Goal: Use online tool/utility: Utilize a website feature to perform a specific function

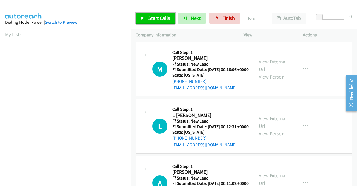
click at [147, 21] on link "Start Calls" at bounding box center [156, 18] width 40 height 11
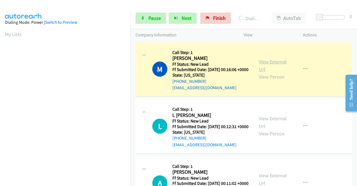
click at [266, 65] on link "View External Url" at bounding box center [273, 65] width 28 height 14
click at [0, 107] on aside "Dialing Mode: Power | Switch to Preview My Lists" at bounding box center [65, 42] width 131 height 309
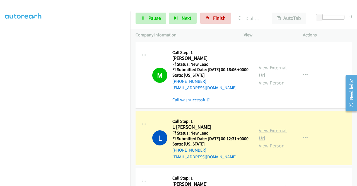
click at [271, 141] on link "View External Url" at bounding box center [273, 134] width 28 height 14
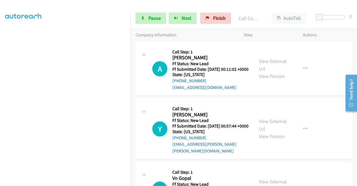
scroll to position [140, 0]
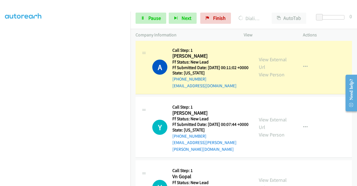
drag, startPoint x: 272, startPoint y: 69, endPoint x: 286, endPoint y: 71, distance: 13.6
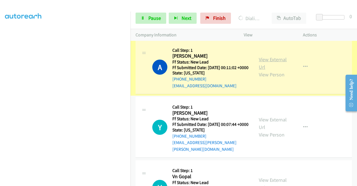
click at [278, 70] on link "View External Url" at bounding box center [273, 63] width 28 height 14
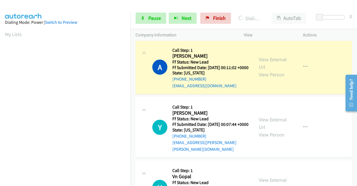
scroll to position [127, 0]
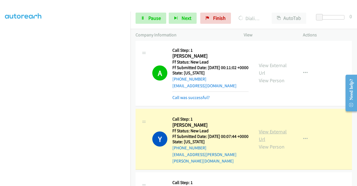
click at [274, 142] on link "View External Url" at bounding box center [273, 135] width 28 height 14
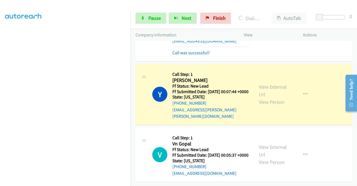
scroll to position [209, 0]
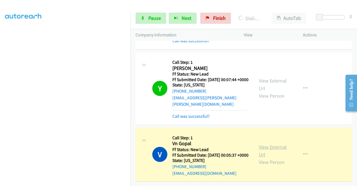
click at [263, 150] on link "View External Url" at bounding box center [273, 150] width 28 height 14
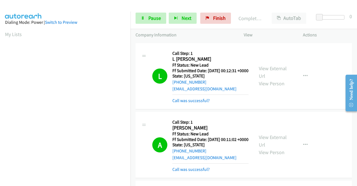
scroll to position [0, 0]
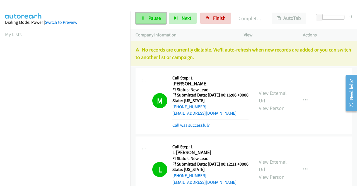
click at [141, 14] on link "Pause" at bounding box center [151, 18] width 31 height 11
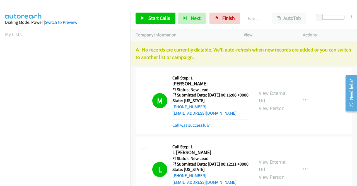
click at [154, 12] on div "Start Calls Pause Next Finish Paused AutoTab AutoTab 0" at bounding box center [244, 18] width 227 height 21
click at [232, 21] on span "Finish" at bounding box center [228, 18] width 13 height 6
